Goal: Task Accomplishment & Management: Manage account settings

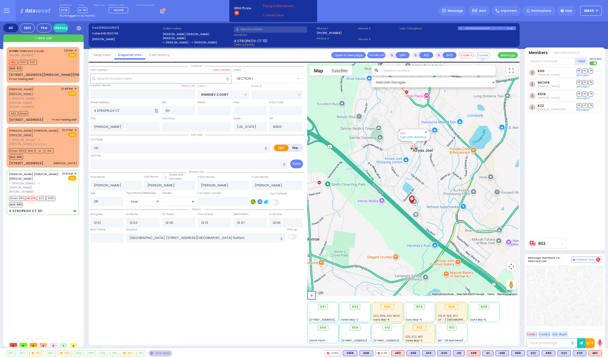
select select "SECTION 1"
select select "Year"
select select "[DEMOGRAPHIC_DATA]"
click at [160, 10] on icon at bounding box center [163, 11] width 6 height 6
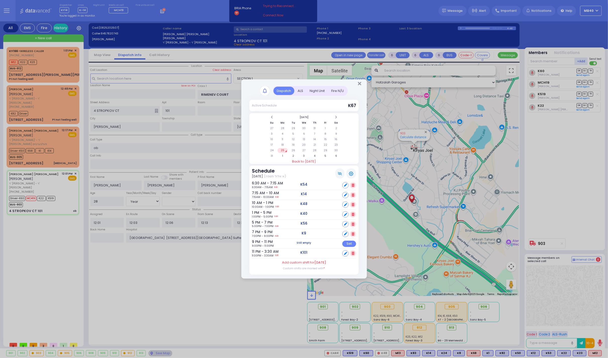
click at [299, 88] on div "ALS" at bounding box center [300, 91] width 12 height 8
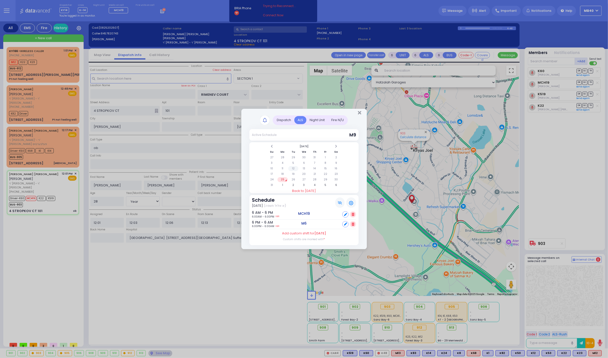
click at [293, 167] on td "12" at bounding box center [293, 168] width 10 height 5
click at [273, 145] on span at bounding box center [272, 146] width 3 height 4
click at [292, 179] on td "29" at bounding box center [293, 179] width 10 height 5
click at [283, 178] on td "28" at bounding box center [283, 179] width 10 height 5
click at [293, 177] on td "29" at bounding box center [293, 179] width 10 height 5
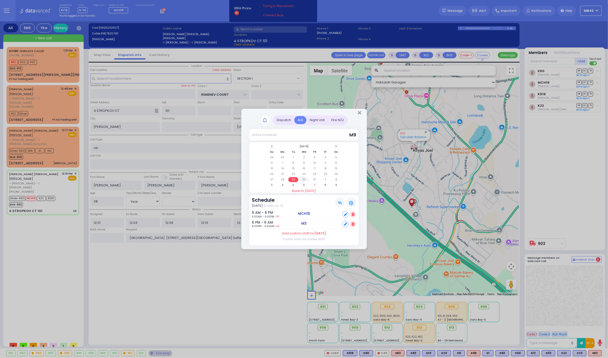
click at [304, 178] on td "30" at bounding box center [304, 179] width 10 height 5
click at [315, 178] on td "31" at bounding box center [315, 179] width 10 height 5
click at [282, 178] on td "28" at bounding box center [283, 179] width 10 height 5
click at [337, 144] on span at bounding box center [336, 146] width 3 height 4
click at [326, 155] on td "1" at bounding box center [325, 157] width 10 height 5
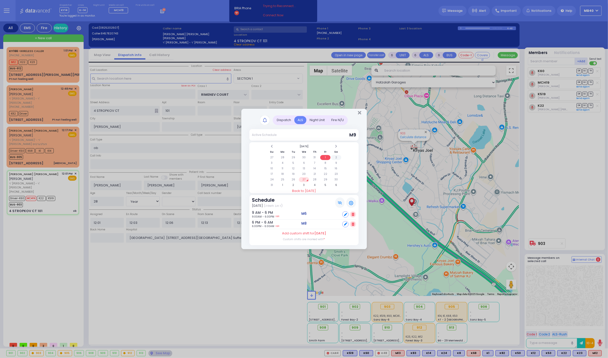
click at [336, 155] on td "2" at bounding box center [336, 157] width 10 height 5
click at [314, 161] on td "7" at bounding box center [315, 163] width 10 height 5
click at [280, 225] on link "Edit" at bounding box center [279, 226] width 4 height 4
type input "22:00"
type input "09:00"
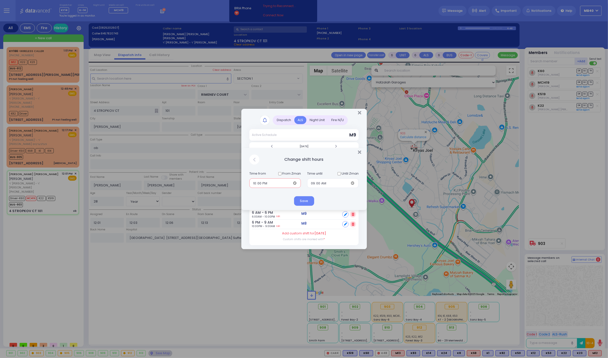
click at [255, 184] on input "22:00" at bounding box center [276, 183] width 52 height 10
type input "21:00"
click at [279, 184] on input "21:00" at bounding box center [276, 183] width 52 height 10
click at [266, 184] on input "21:00" at bounding box center [276, 183] width 52 height 10
click at [306, 200] on button "Save" at bounding box center [304, 201] width 20 height 10
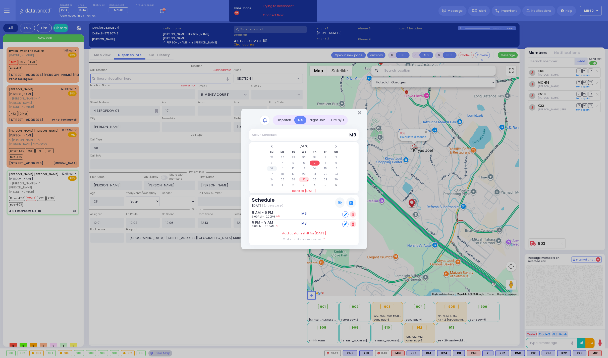
click at [272, 167] on td "10" at bounding box center [272, 168] width 10 height 5
drag, startPoint x: 359, startPoint y: 111, endPoint x: 357, endPoint y: 113, distance: 2.9
click at [359, 111] on icon "Close" at bounding box center [359, 112] width 3 height 5
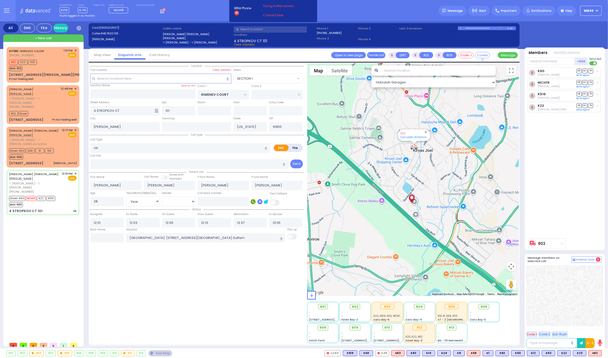
click at [160, 8] on icon at bounding box center [163, 11] width 6 height 6
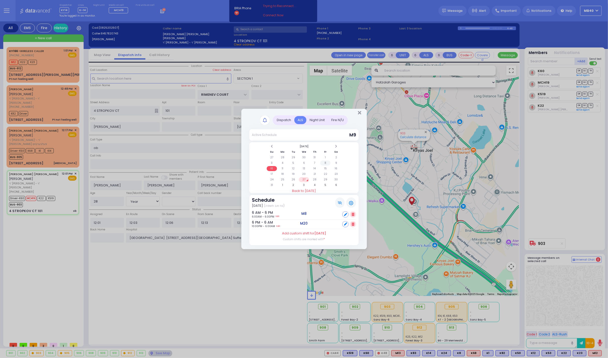
click at [325, 162] on td "8" at bounding box center [325, 163] width 10 height 5
click at [360, 113] on icon "Close" at bounding box center [359, 112] width 3 height 5
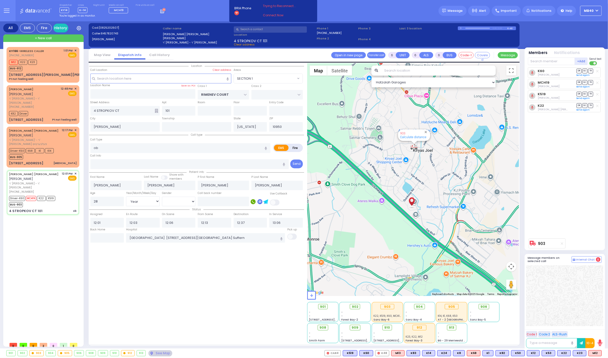
click at [160, 10] on icon at bounding box center [163, 11] width 6 height 6
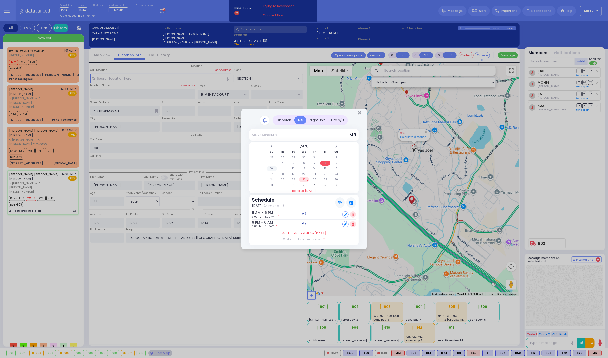
click at [272, 167] on td "10" at bounding box center [272, 168] width 10 height 5
click at [359, 112] on icon "Close" at bounding box center [359, 112] width 3 height 5
